Goal: Information Seeking & Learning: Learn about a topic

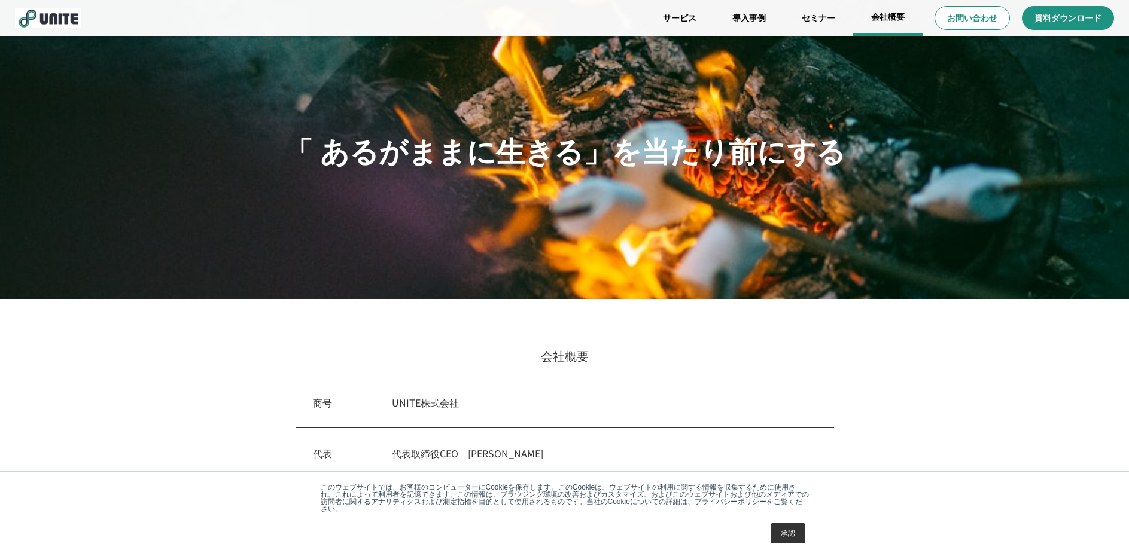
click at [893, 17] on link "会社概要" at bounding box center [887, 18] width 69 height 36
click at [687, 18] on link "サービス" at bounding box center [679, 18] width 69 height 36
click at [719, 364] on div "会社概要 商号　 UNITE株式会社 代表　 代表取締役CEO　[PERSON_NAME] 事業　 フィールドコンサルティング 設立　 [DATE] 所在地 …" at bounding box center [565, 547] width 598 height 401
click at [750, 19] on link "導入事例" at bounding box center [748, 18] width 69 height 36
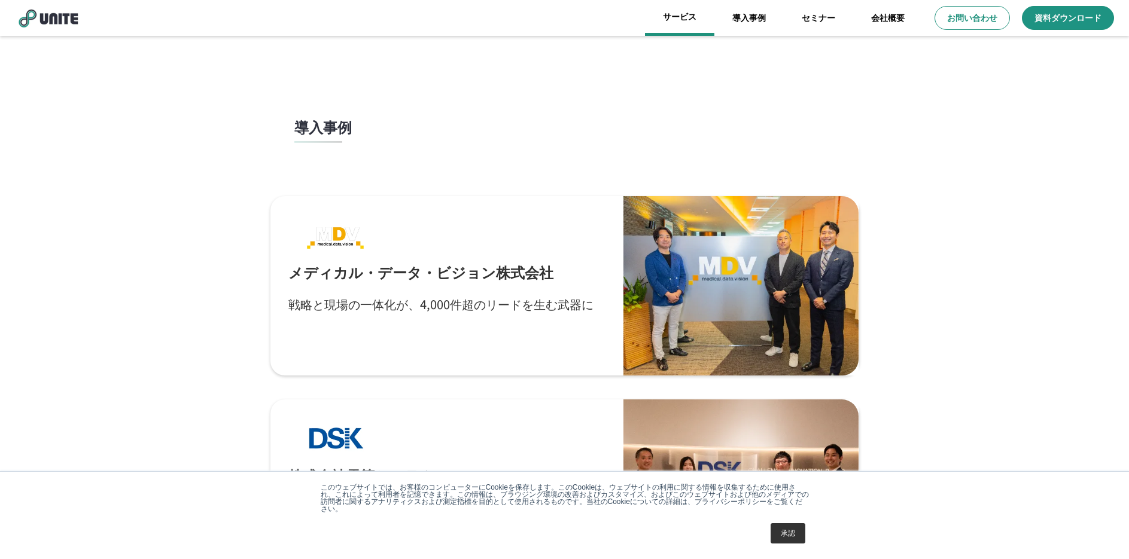
click at [684, 17] on link "サービス" at bounding box center [679, 18] width 69 height 36
click at [679, 19] on link "サービス" at bounding box center [679, 18] width 69 height 36
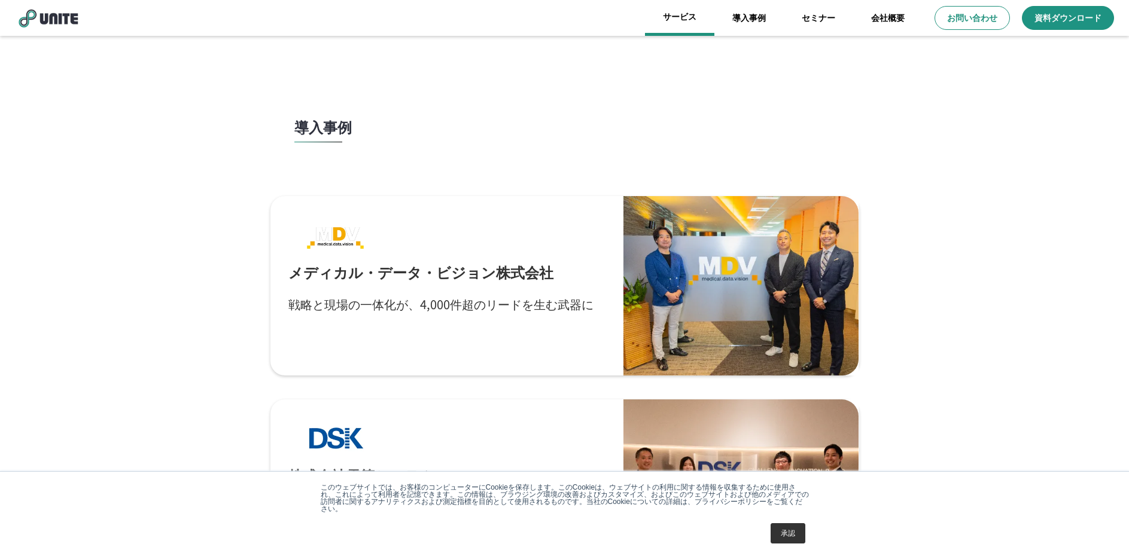
click at [679, 19] on link "サービス" at bounding box center [679, 18] width 69 height 36
click at [889, 20] on link "会社概要" at bounding box center [887, 18] width 69 height 36
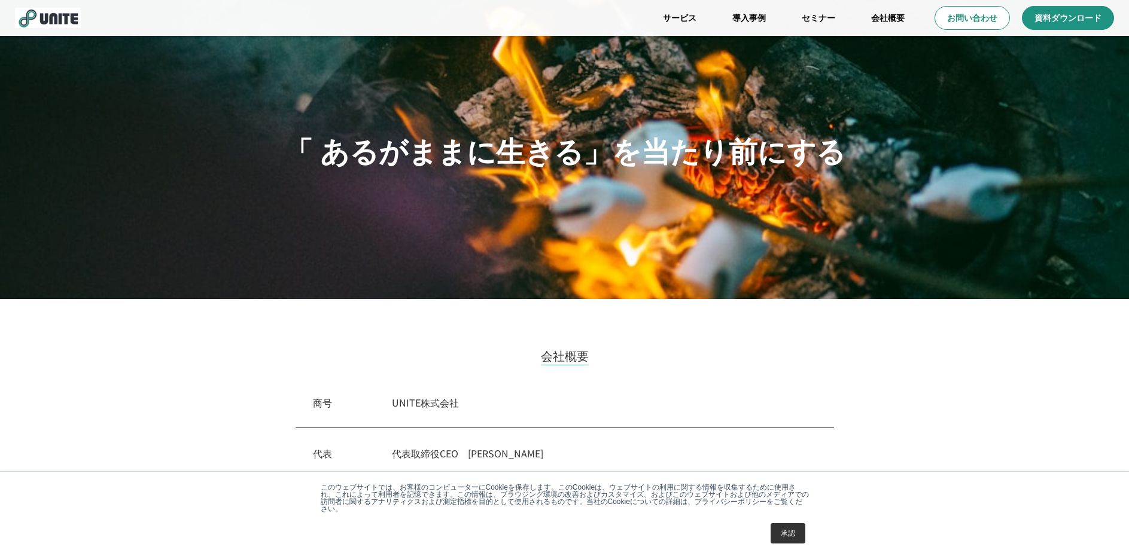
click at [873, 350] on div "会社概要 商号　 UNITE株式会社 代表　 代表取締役CEO　[PERSON_NAME] 事業　 フィールドコンサルティング 設立　 [DATE] 所在地 …" at bounding box center [564, 562] width 1129 height 526
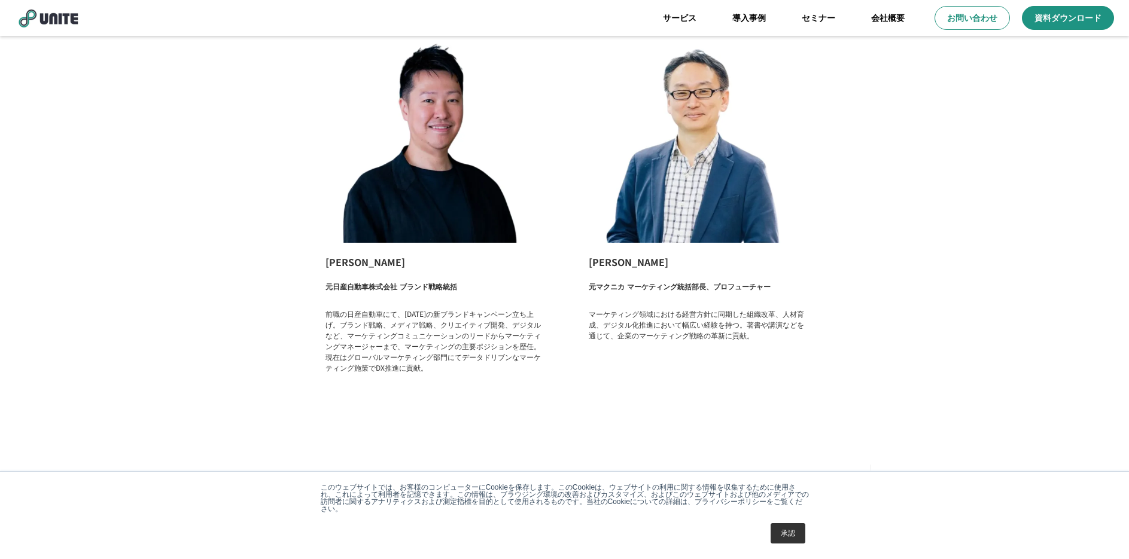
scroll to position [1876, 0]
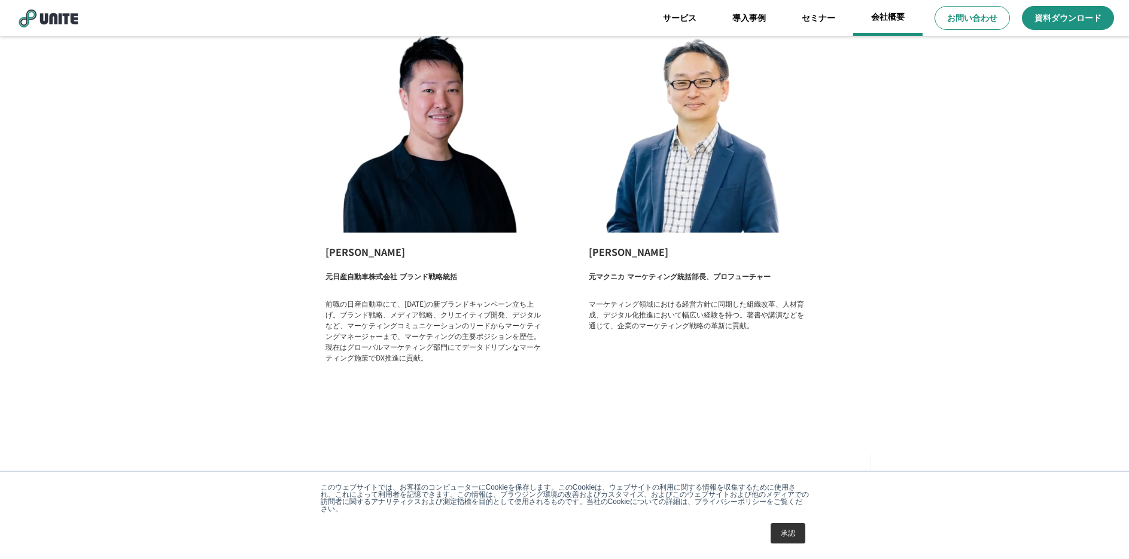
click at [885, 16] on link "会社概要" at bounding box center [887, 18] width 69 height 36
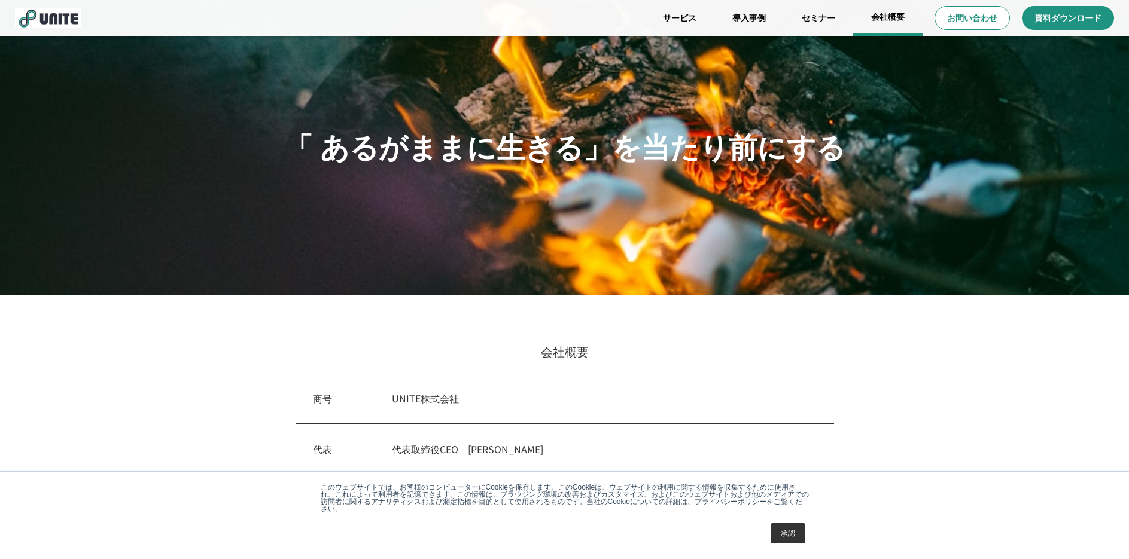
scroll to position [0, 0]
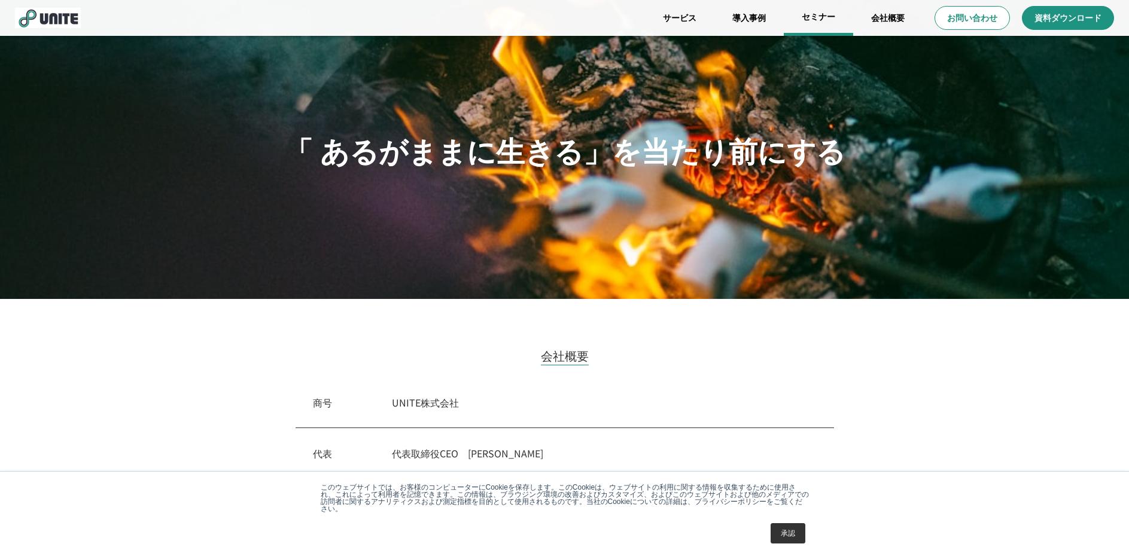
click at [819, 17] on link "セミナー" at bounding box center [817, 18] width 69 height 36
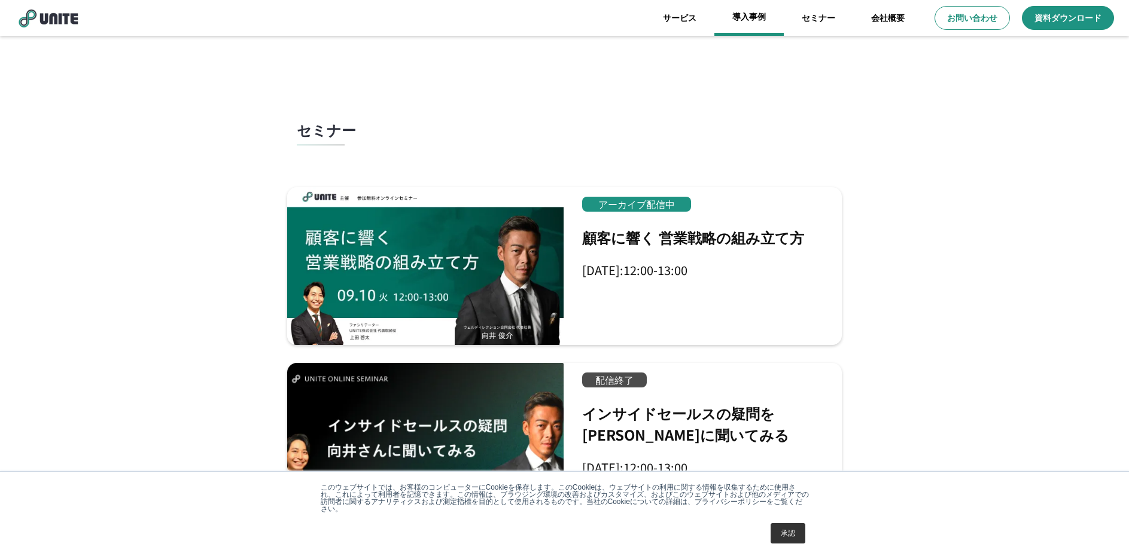
click at [758, 17] on link "導入事例" at bounding box center [748, 18] width 69 height 36
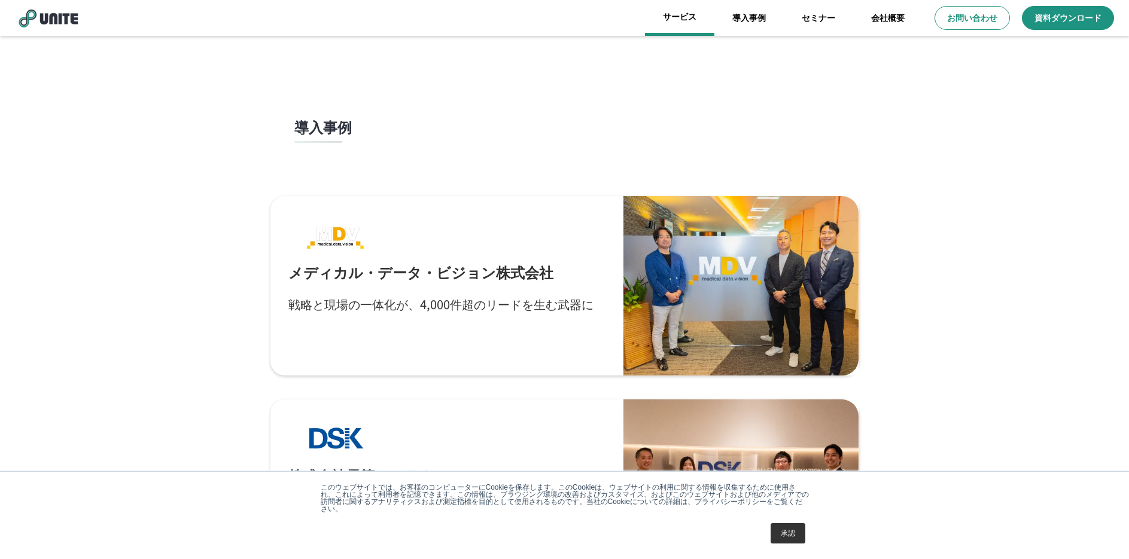
click at [691, 20] on link "サービス" at bounding box center [679, 18] width 69 height 36
drag, startPoint x: 691, startPoint y: 20, endPoint x: 682, endPoint y: 14, distance: 11.3
click at [682, 14] on link "サービス" at bounding box center [679, 18] width 69 height 36
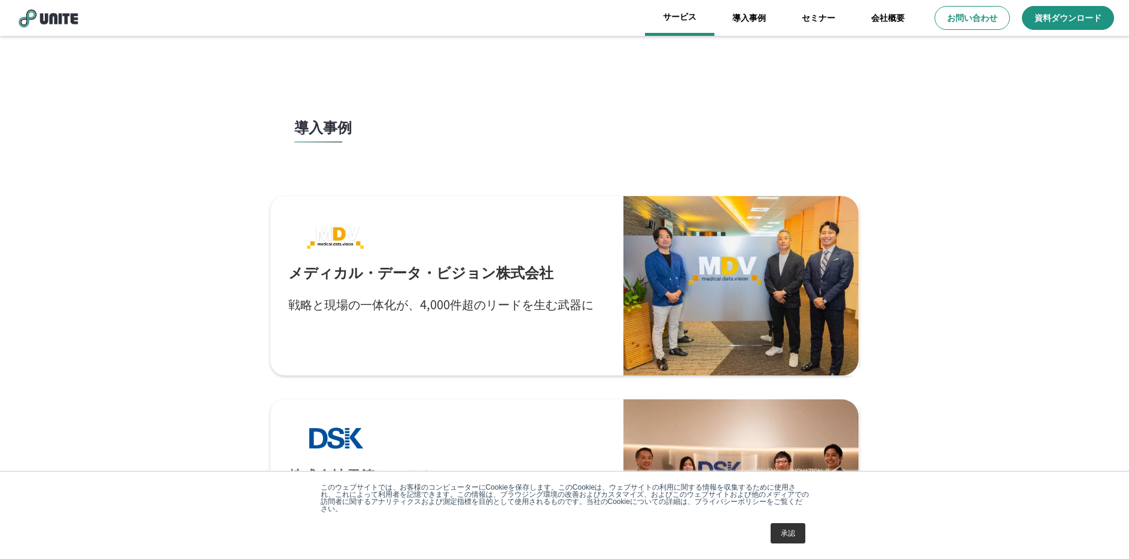
click at [682, 14] on link "サービス" at bounding box center [679, 18] width 69 height 36
click at [891, 23] on link "会社概要" at bounding box center [887, 18] width 69 height 36
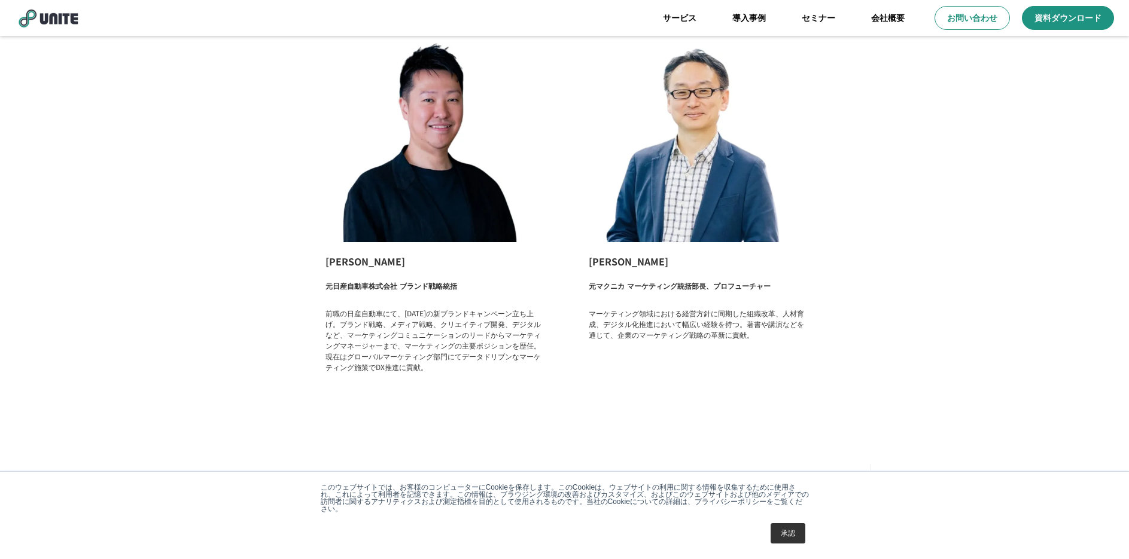
scroll to position [1876, 0]
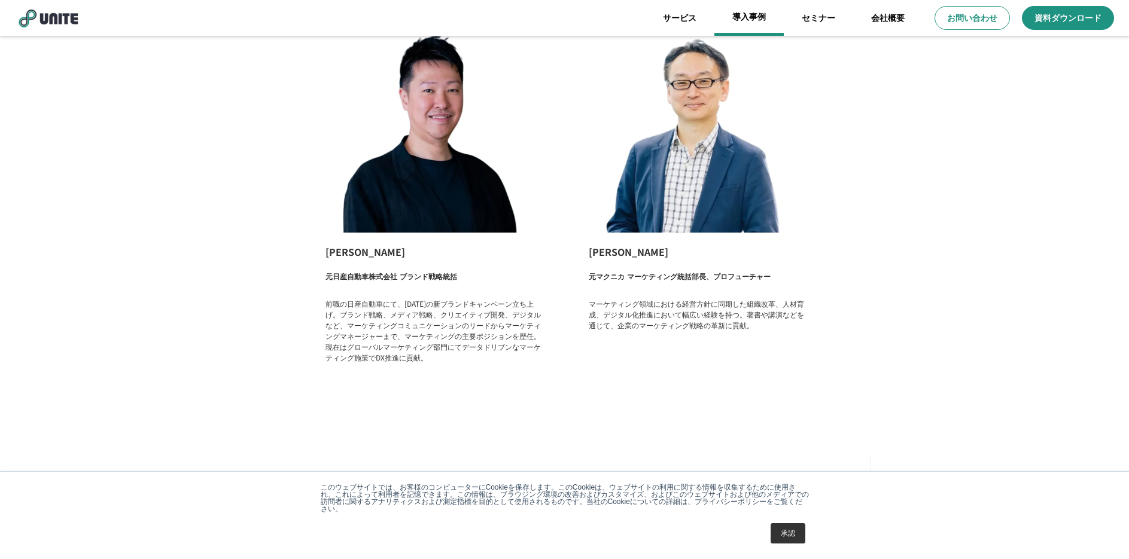
click at [755, 17] on link "導入事例" at bounding box center [748, 18] width 69 height 36
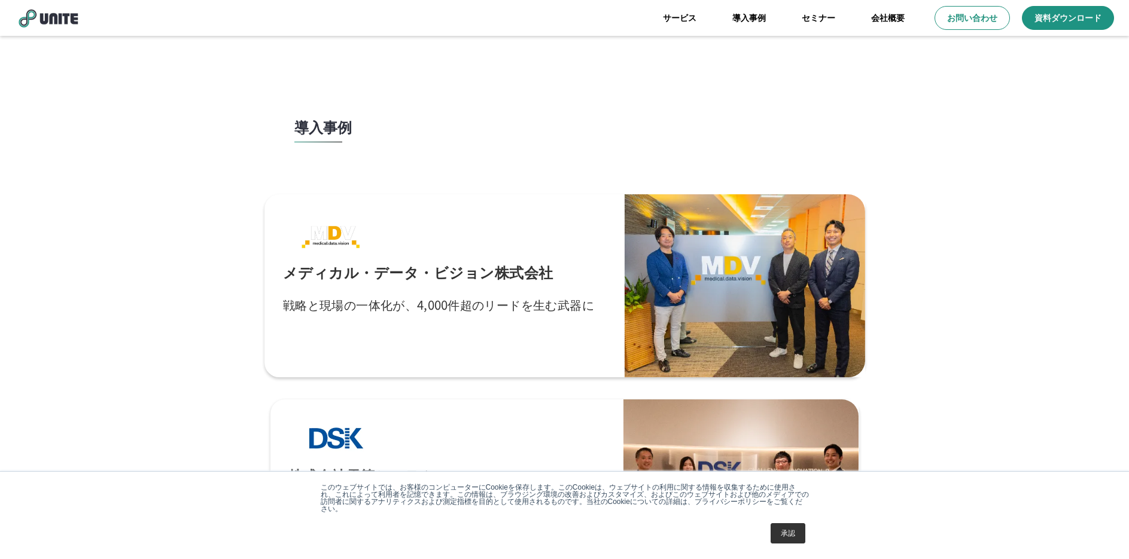
click at [528, 285] on div "メディカル・データ・ビジョン株式会社 戦略と現場の一体化が、4,000件超のリードを生む武器に" at bounding box center [444, 286] width 324 height 147
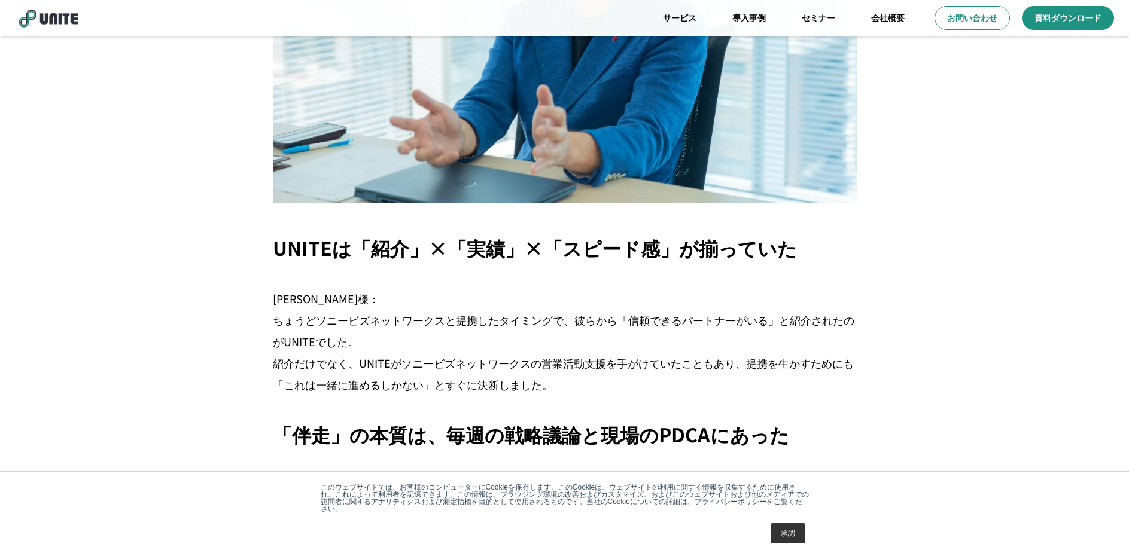
scroll to position [1722, 0]
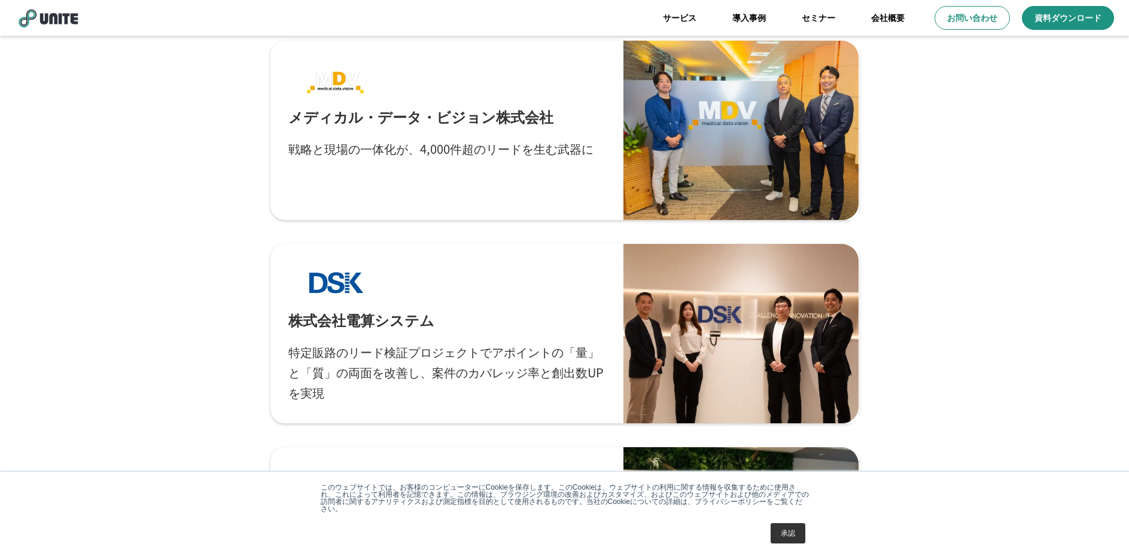
scroll to position [263, 0]
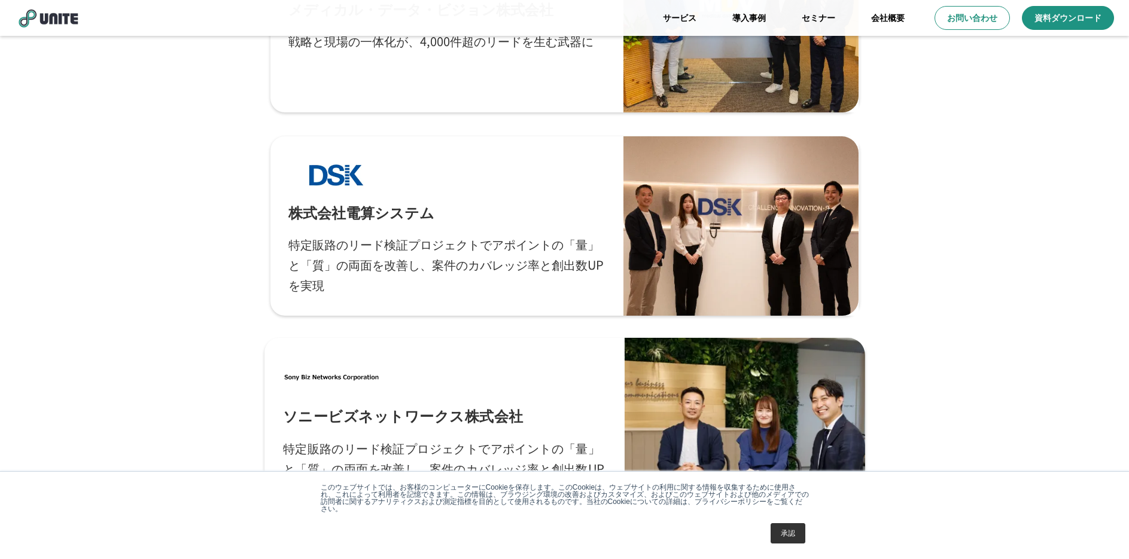
click at [735, 428] on div at bounding box center [744, 429] width 240 height 183
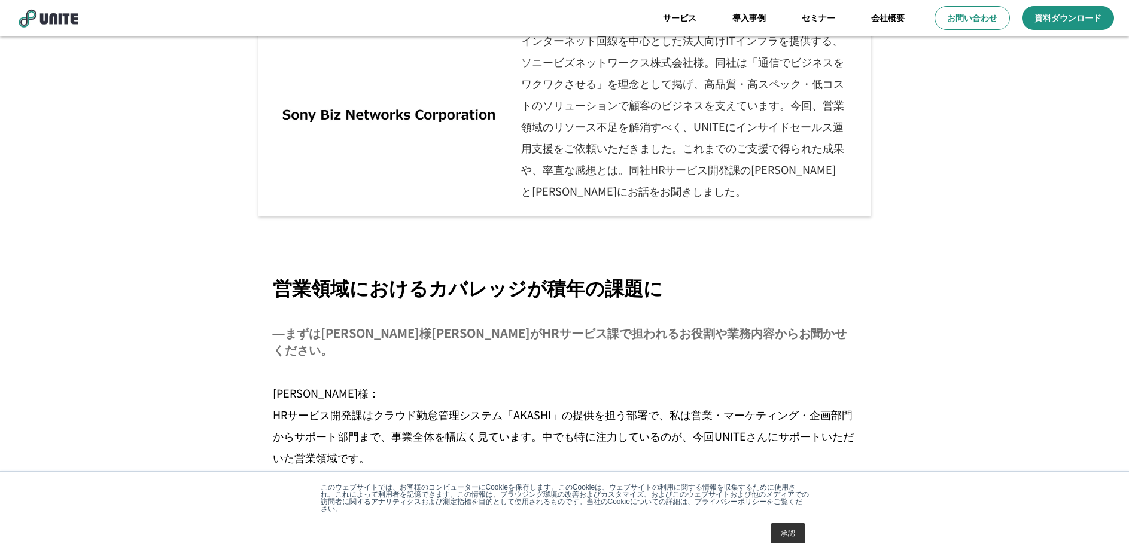
scroll to position [574, 0]
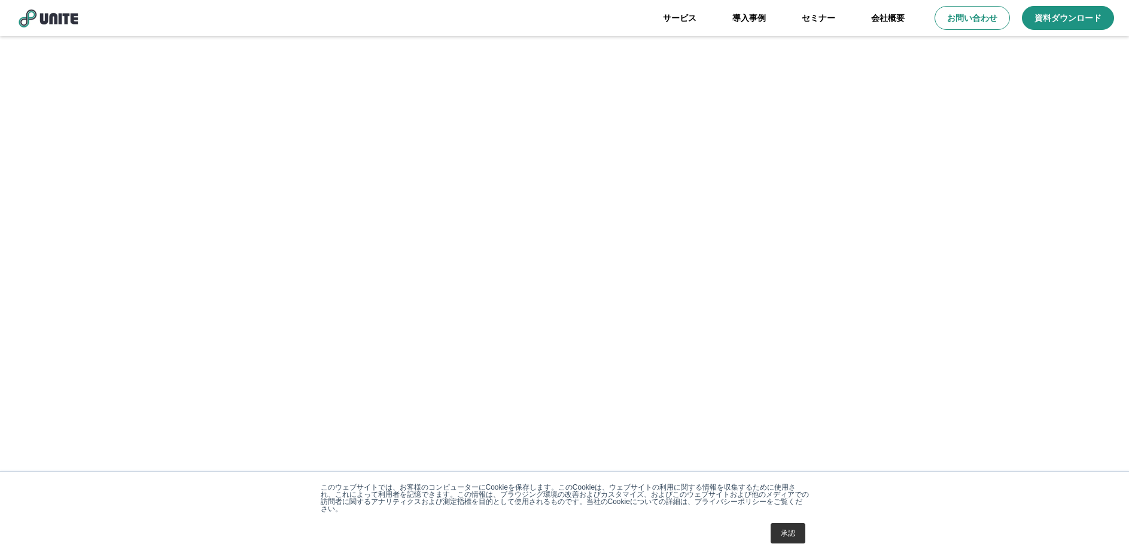
scroll to position [263, 0]
